Goal: Navigation & Orientation: Find specific page/section

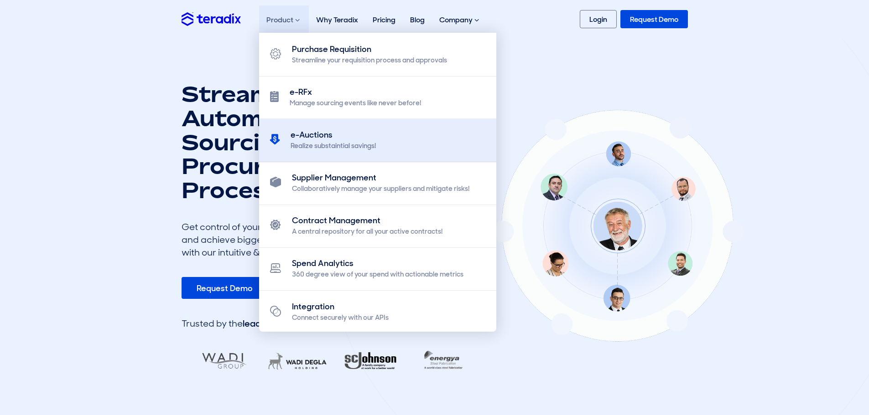
click at [327, 133] on div "e-Auctions" at bounding box center [332, 135] width 85 height 12
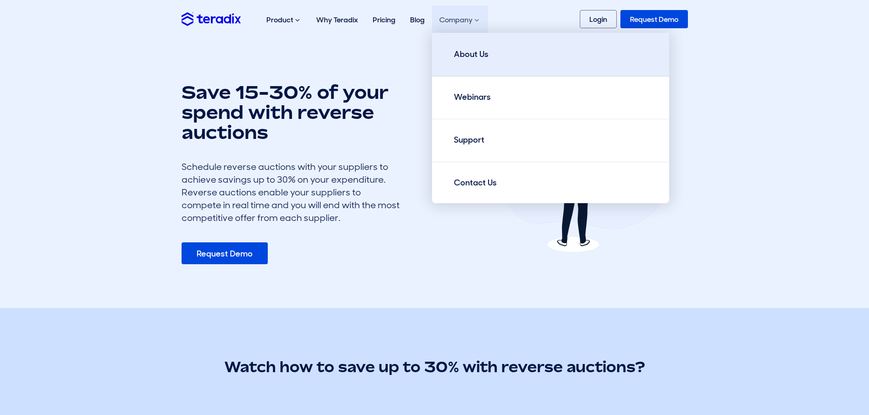
click at [489, 72] on link "About Us" at bounding box center [550, 55] width 237 height 44
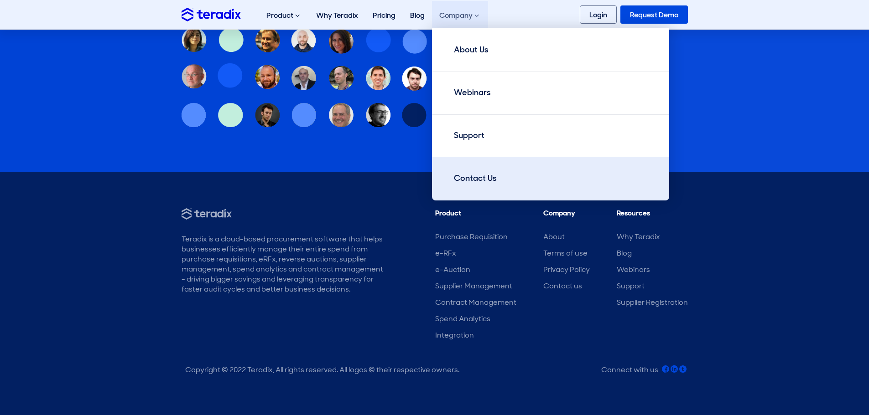
click at [509, 181] on link "Contact Us" at bounding box center [550, 179] width 237 height 44
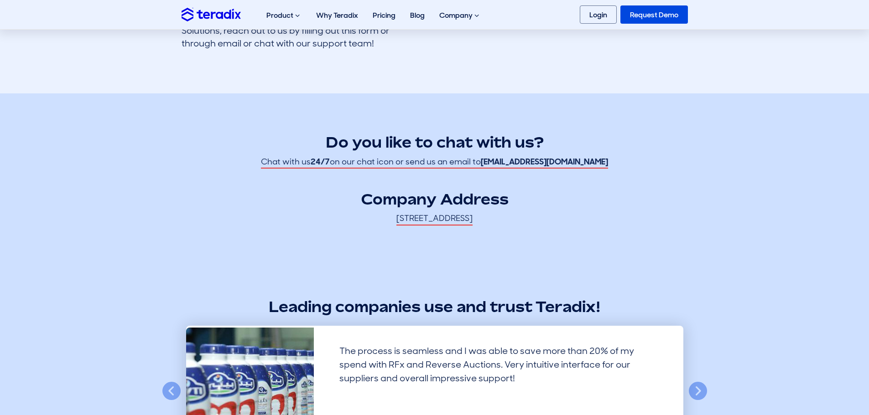
scroll to position [99, 0]
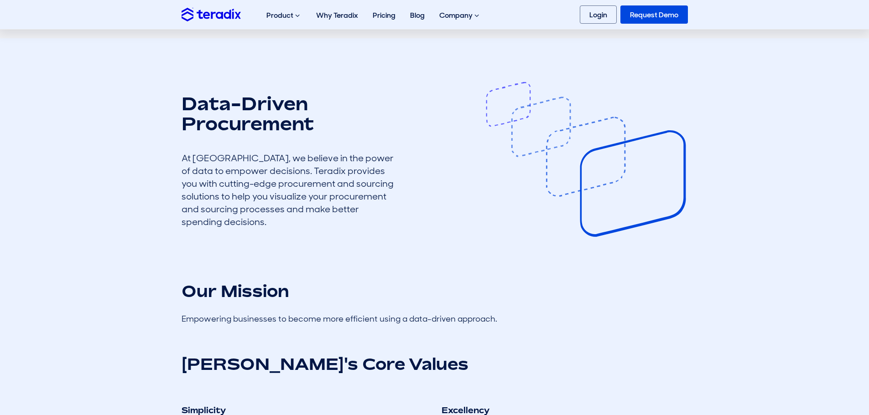
scroll to position [1128, 0]
